Goal: Find specific page/section: Find specific page/section

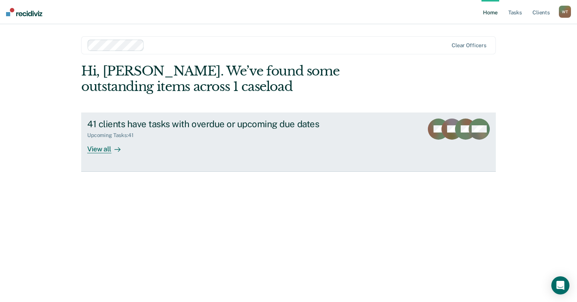
click at [100, 150] on div "View all" at bounding box center [108, 146] width 42 height 15
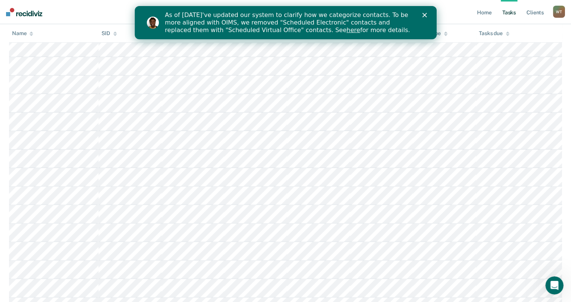
scroll to position [260, 0]
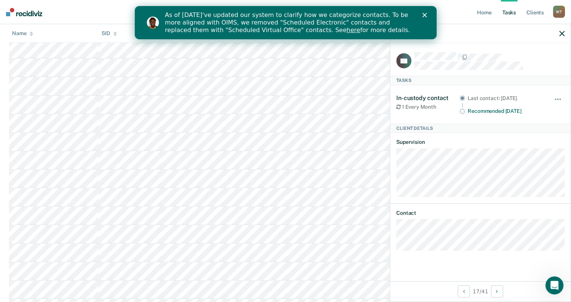
click at [563, 31] on icon "button" at bounding box center [562, 33] width 5 height 5
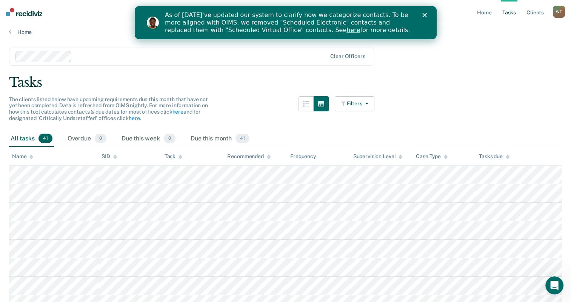
scroll to position [0, 0]
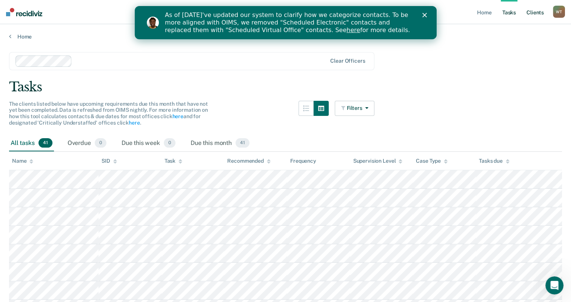
click at [537, 15] on link "Client s" at bounding box center [535, 12] width 20 height 24
